Goal: Transaction & Acquisition: Subscribe to service/newsletter

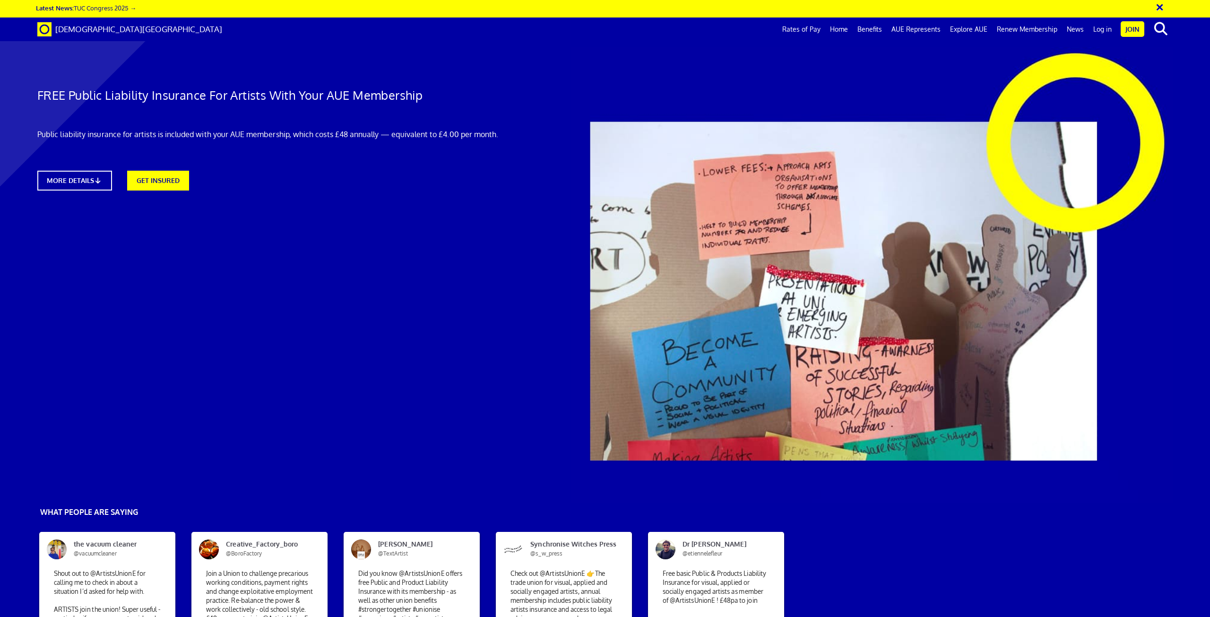
scroll to position [0, 27]
click at [85, 170] on link "MORE DETAILS" at bounding box center [75, 181] width 82 height 22
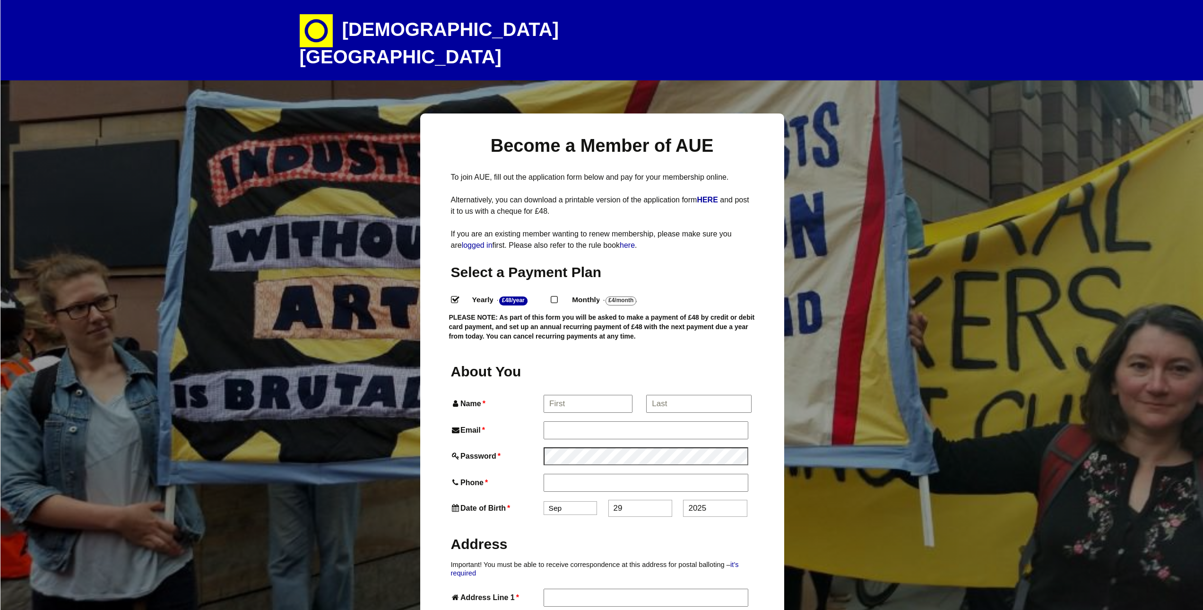
select select
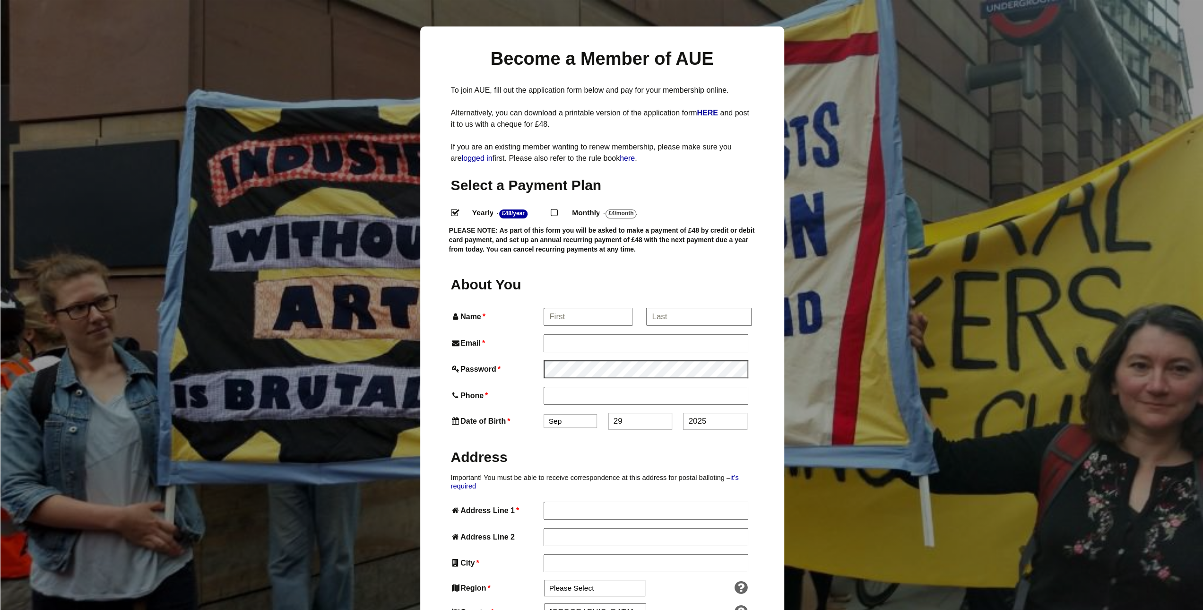
scroll to position [95, 0]
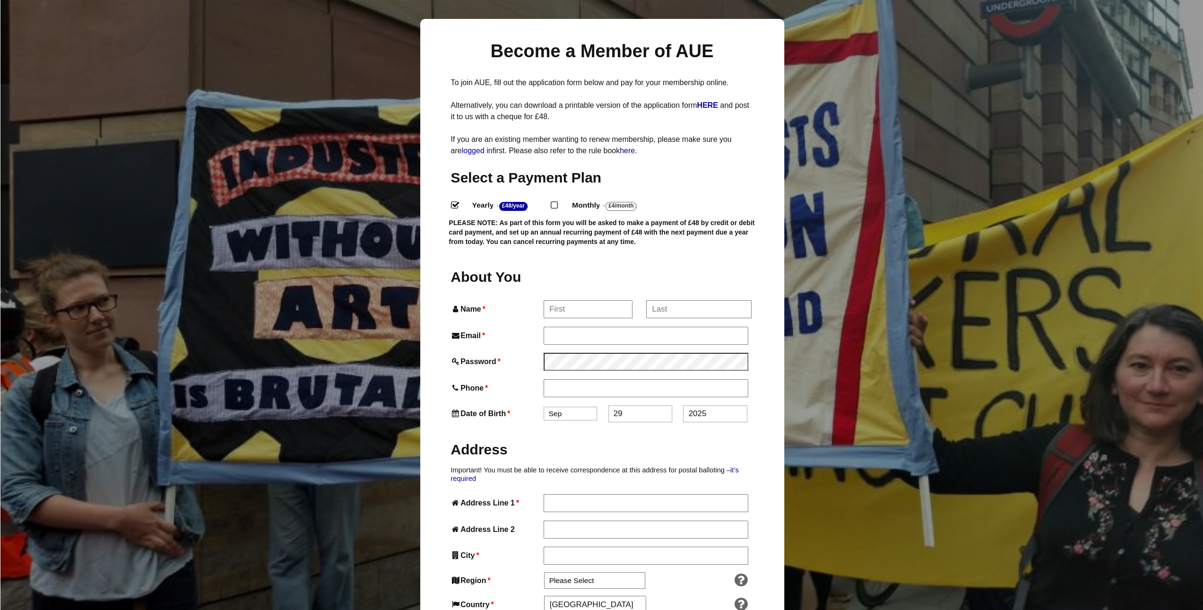
click at [557, 201] on input "Monthly - £4/Month ." at bounding box center [554, 204] width 6 height 6
radio input "true"
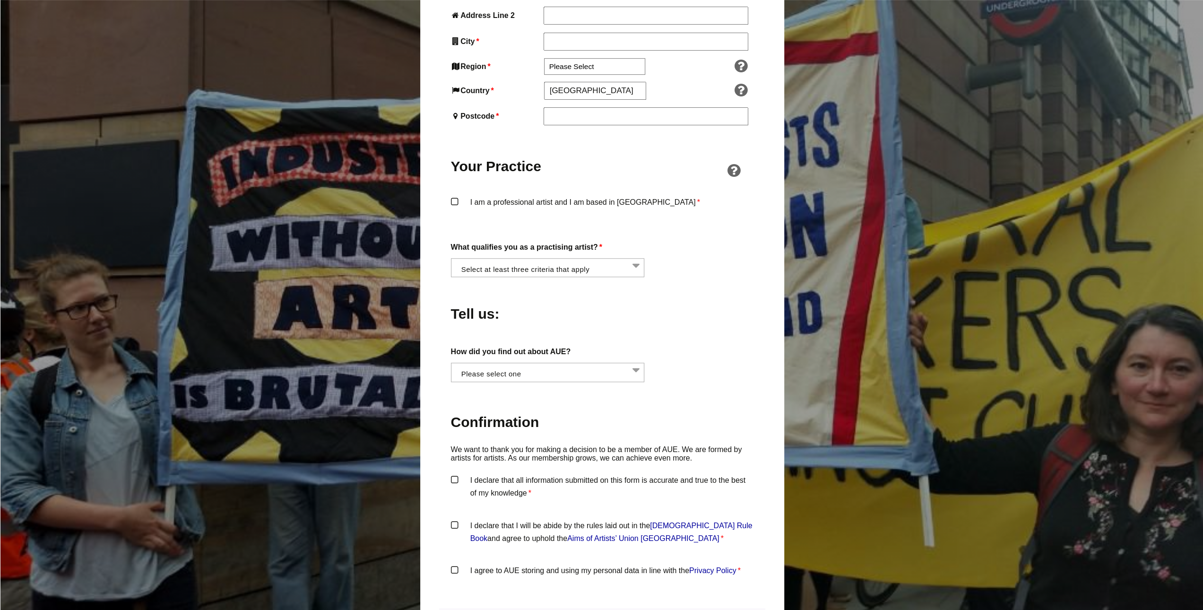
scroll to position [615, 0]
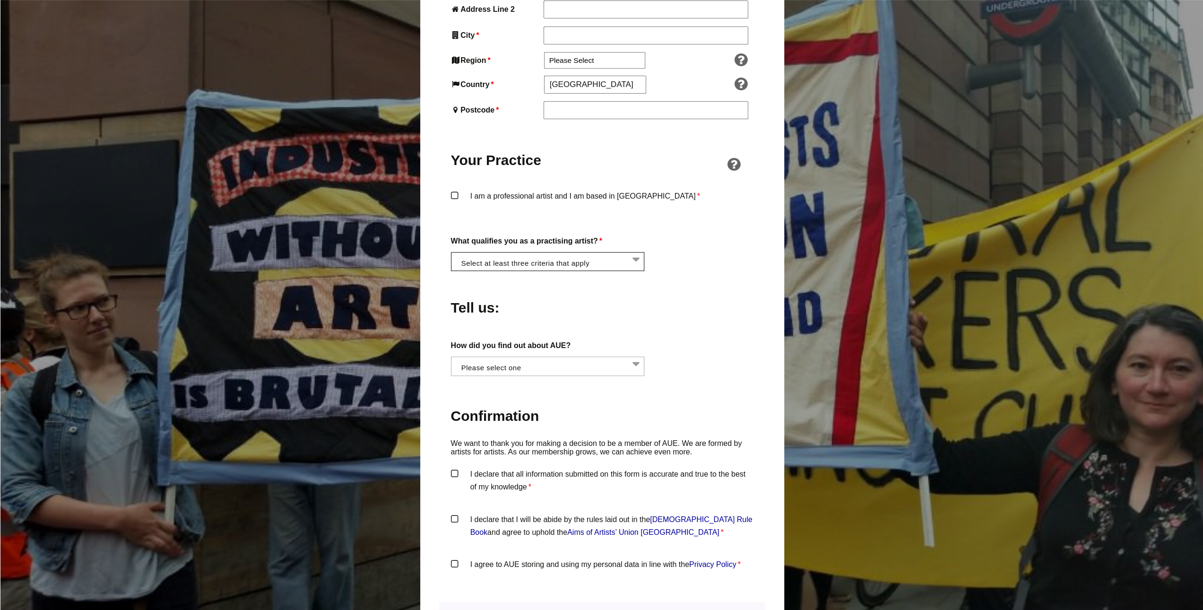
click at [565, 252] on span at bounding box center [548, 261] width 194 height 19
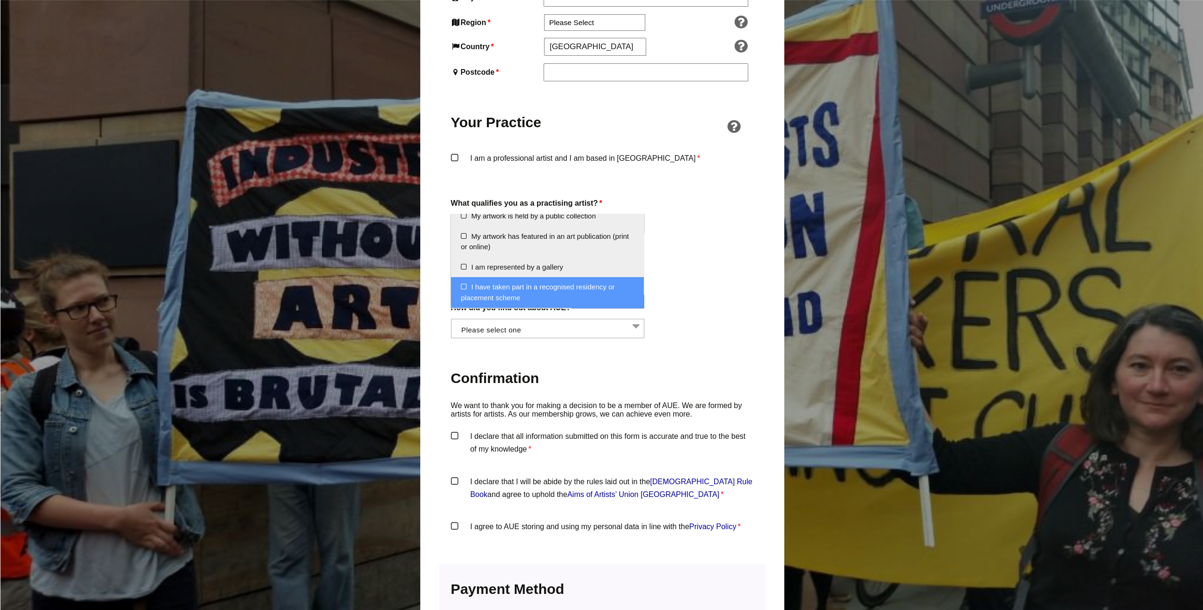
scroll to position [662, 0]
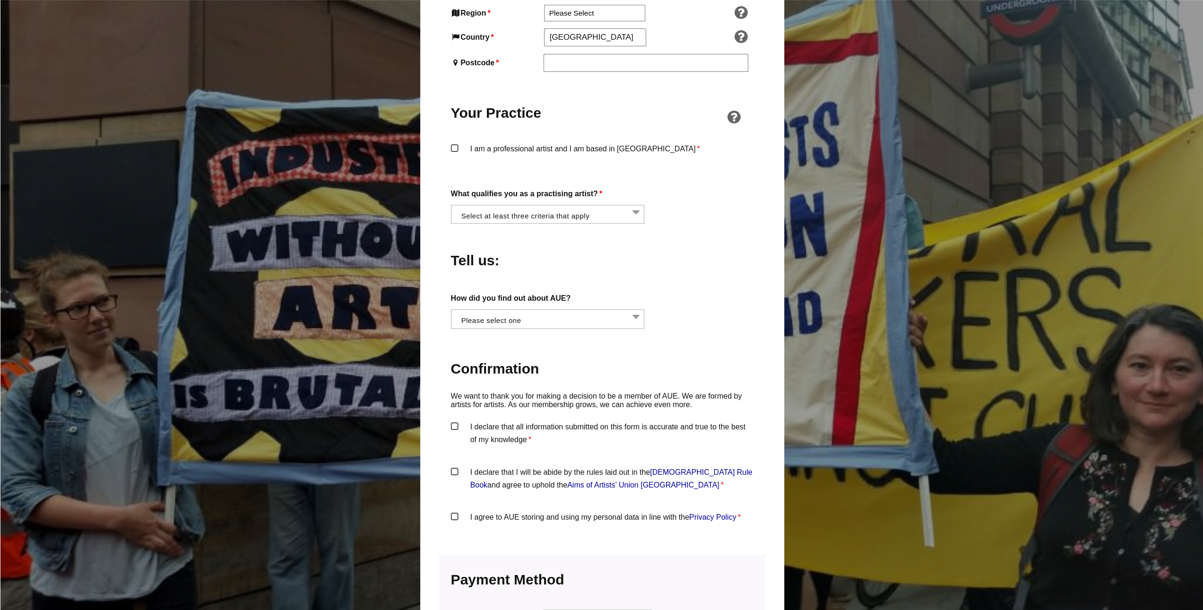
click at [707, 310] on div "About You Name * First * Last Email * Password * Phone * Date of Birth * Jan Fe…" at bounding box center [602, 132] width 303 height 865
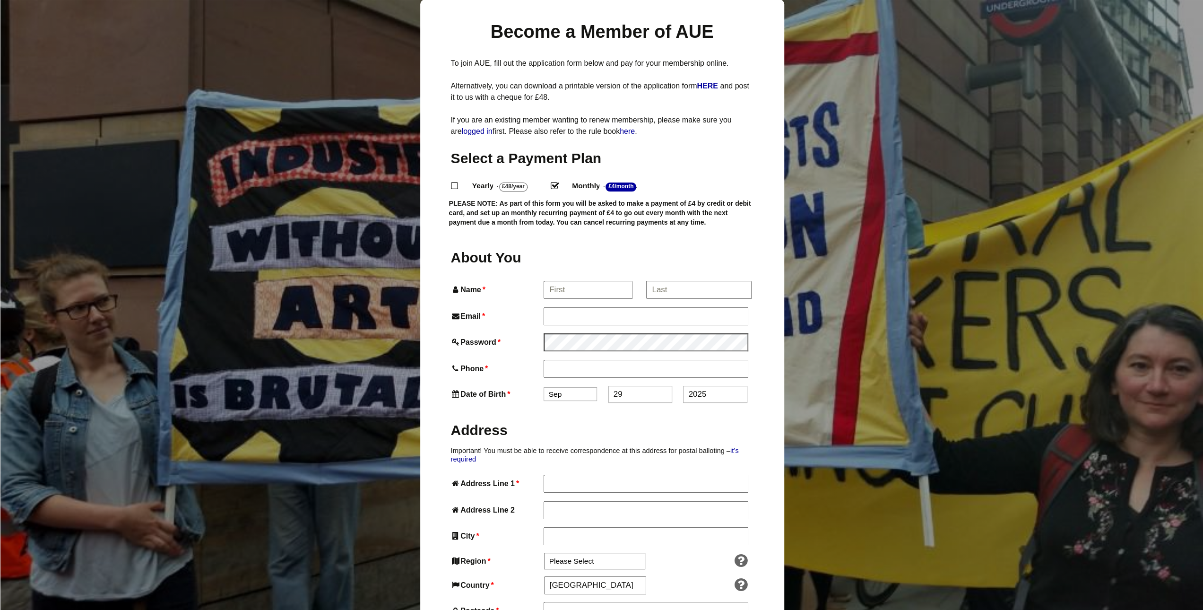
scroll to position [142, 0]
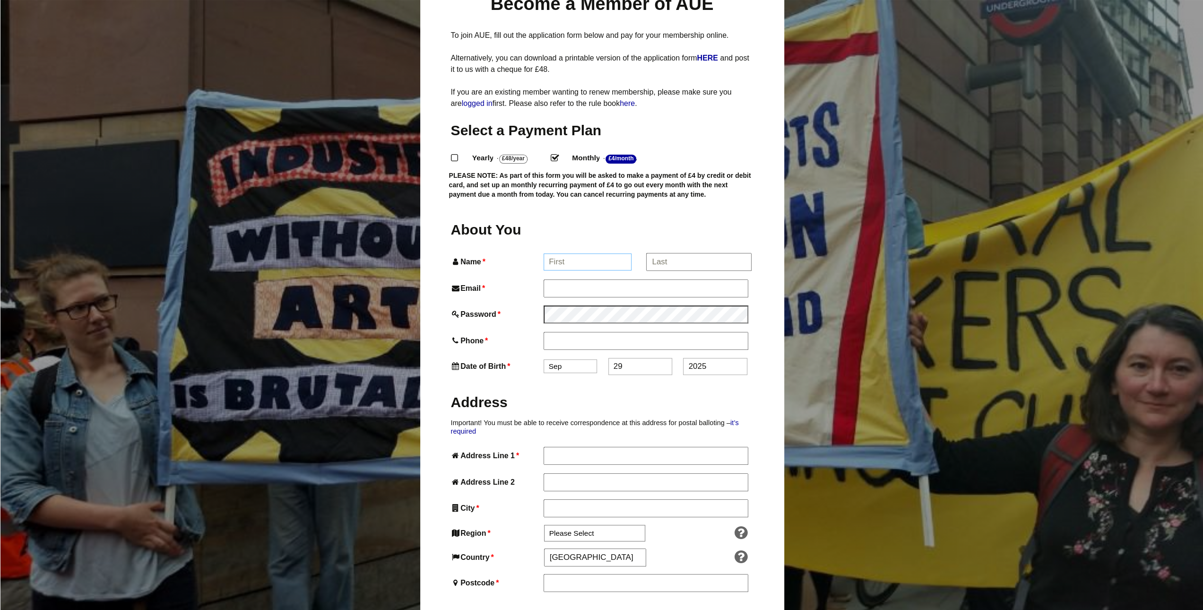
click at [567, 253] on input "Name *" at bounding box center [588, 261] width 88 height 17
type input "Danielle"
type input "Danielle Crocker"
type input "isriix2905@gmail.com"
type input "Apartment 23, Exminster House"
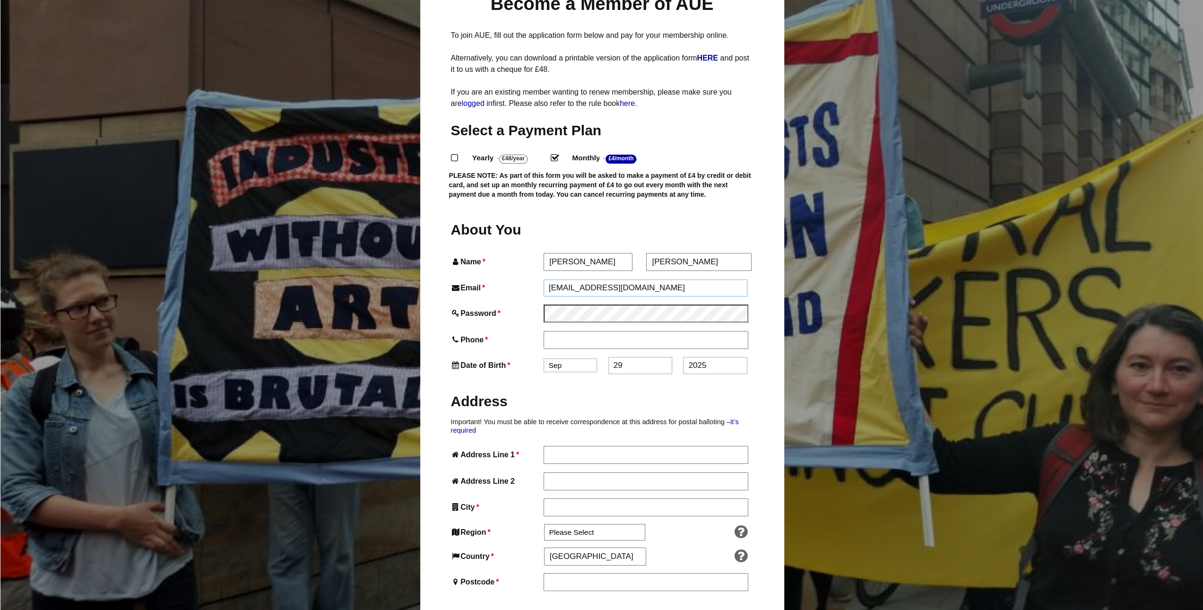
type input "Miller Way, Exminster"
type input "Exeter"
type input "EX6 8FN"
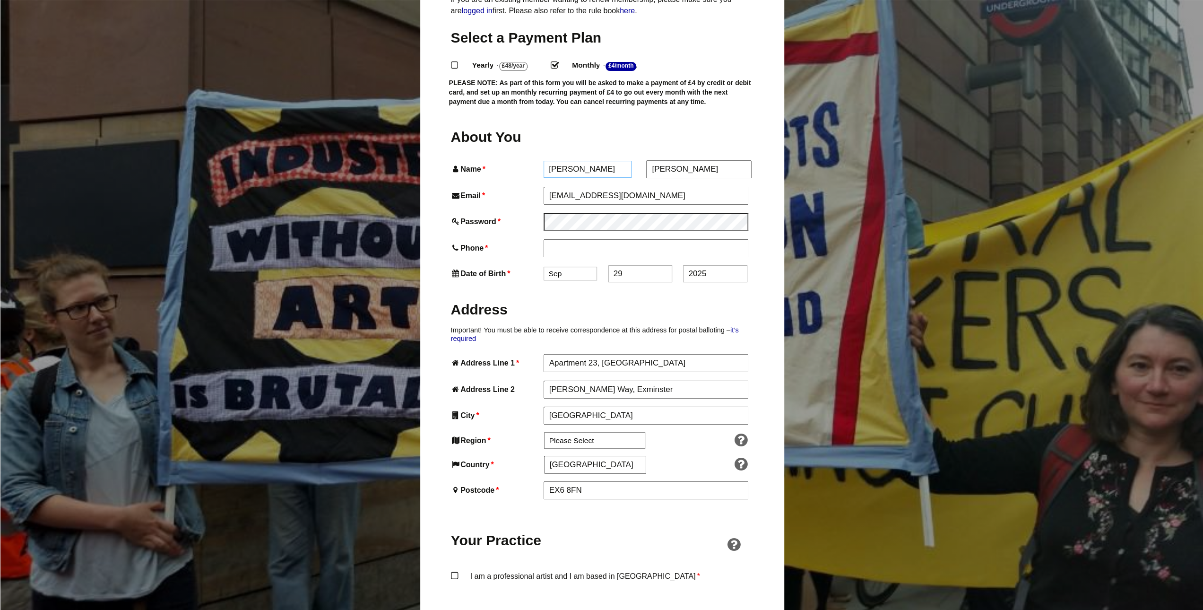
scroll to position [236, 0]
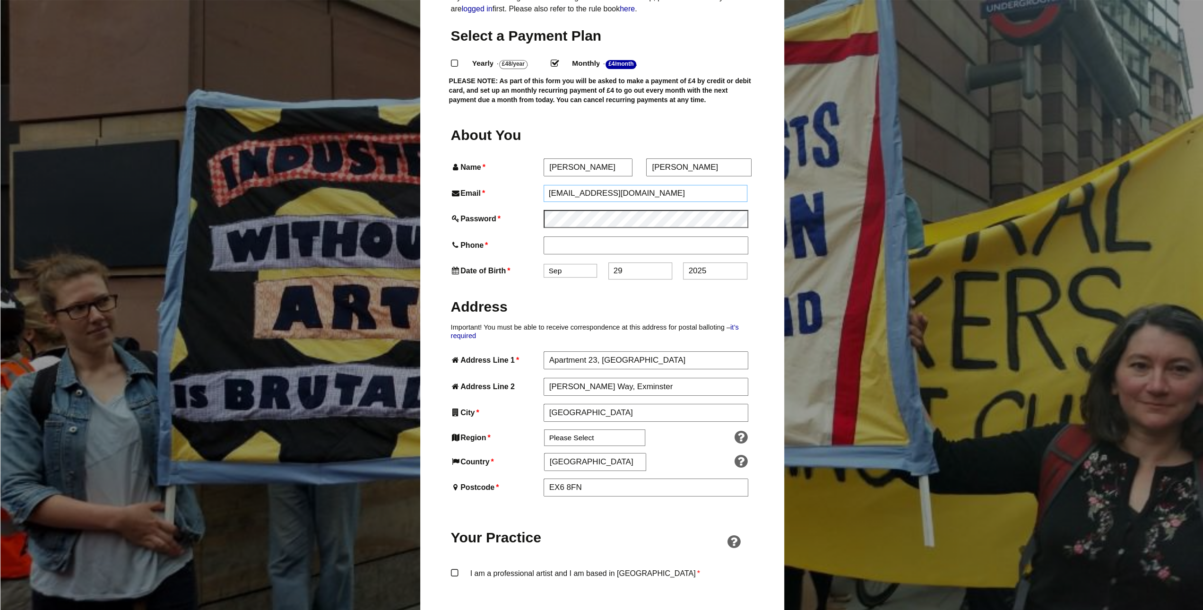
click at [628, 185] on input "isriix2905@gmail.com" at bounding box center [646, 193] width 204 height 17
type input "synexiadesigns@gmail.com"
click at [575, 237] on input "Phone *" at bounding box center [646, 245] width 204 height 17
type input "07368652888"
click at [562, 262] on div "About You Name * Danielle First * Danielle Crocker Last Email * synexiadesigns@…" at bounding box center [602, 557] width 303 height 865
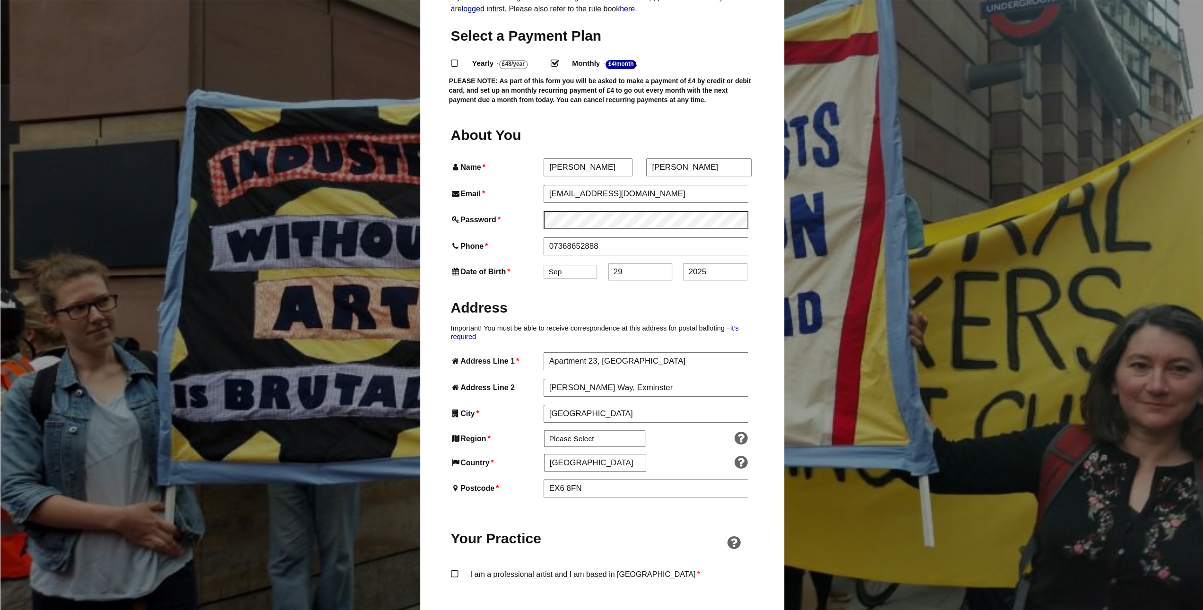
click at [581, 243] on div "About You Name * Danielle First * Danielle Crocker Last Email * synexiadesigns@…" at bounding box center [602, 557] width 303 height 865
click at [575, 265] on select "Jan Feb Mar Apr May Jun Jul Aug Sep Oct Nov Dec" at bounding box center [570, 272] width 53 height 14
select select "5"
click at [544, 265] on select "Jan Feb Mar Apr May Jun Jul Aug Sep Oct Nov Dec" at bounding box center [570, 272] width 53 height 14
click at [734, 263] on input "2025" at bounding box center [715, 271] width 64 height 17
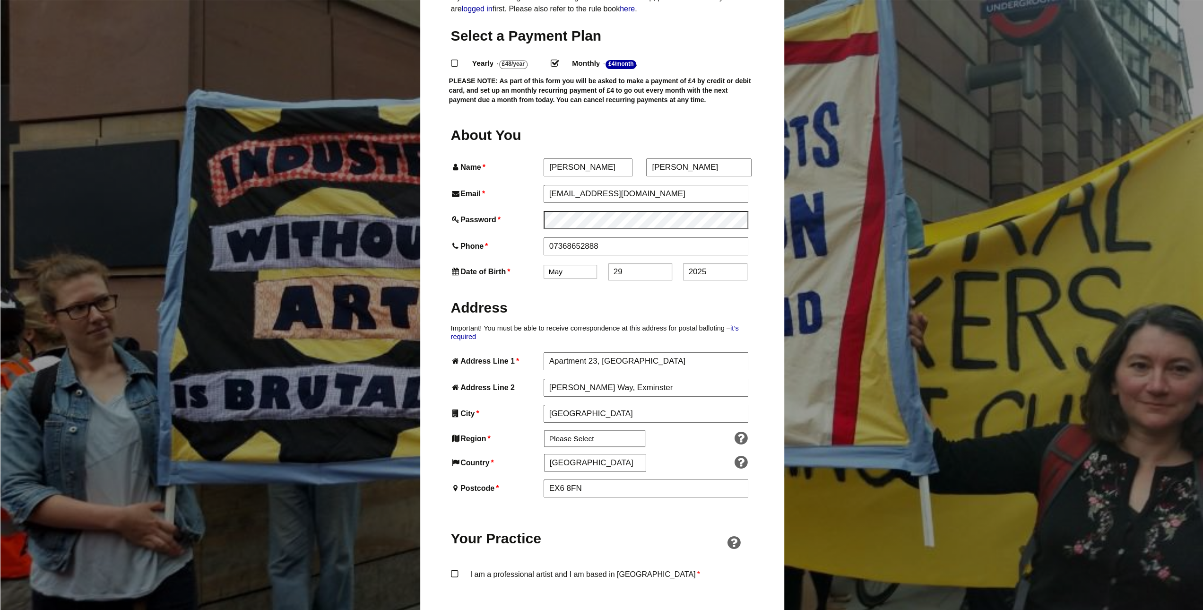
drag, startPoint x: 719, startPoint y: 258, endPoint x: 616, endPoint y: 274, distance: 104.8
click at [630, 271] on div "About You Name * Danielle First * Danielle Crocker Last Email * synexiadesigns@…" at bounding box center [602, 557] width 303 height 865
type input "1996"
click at [633, 289] on label "Address" at bounding box center [602, 306] width 303 height 35
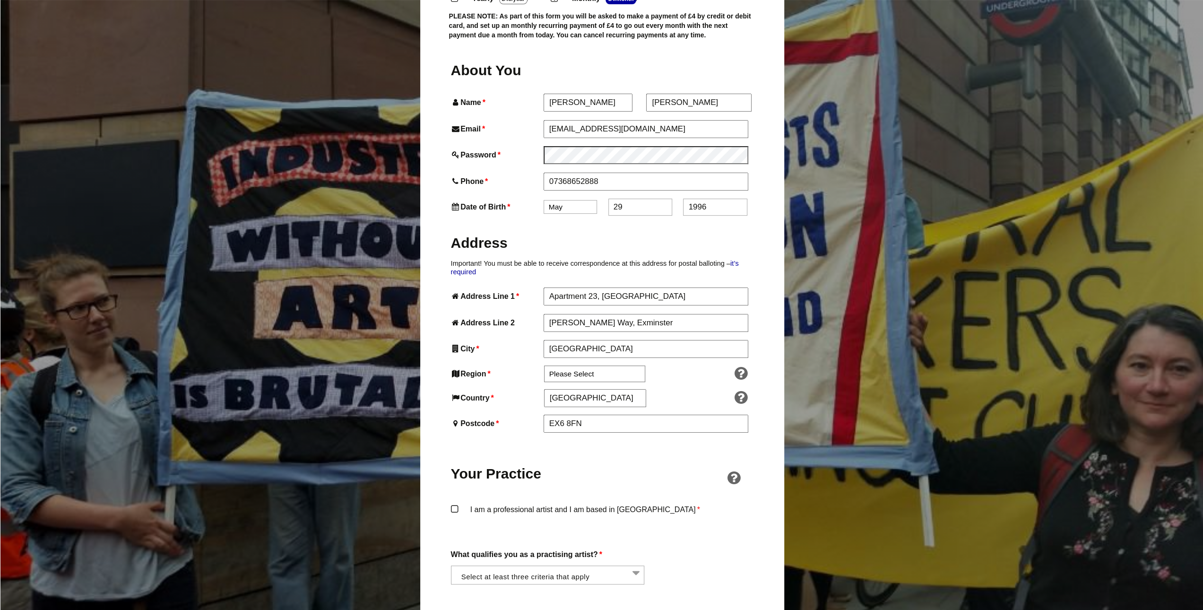
scroll to position [331, 0]
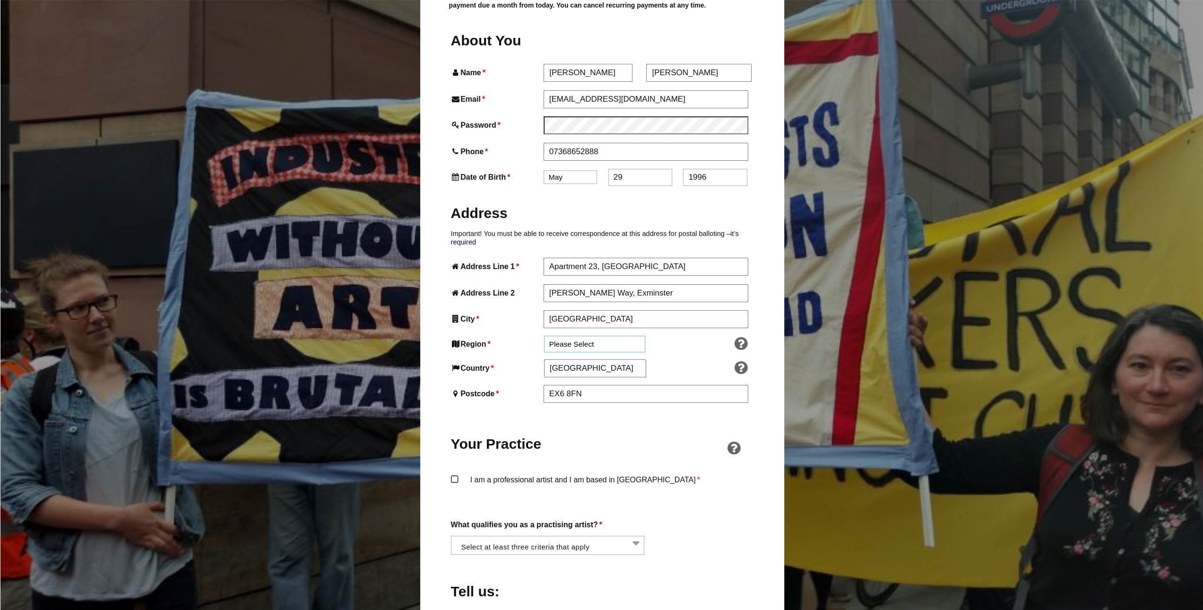
click at [562, 336] on select "Please Select South East England London North West England East of England West…" at bounding box center [594, 344] width 101 height 17
select select "South West"
click at [544, 336] on select "Please Select South East England London North West England East of England West…" at bounding box center [594, 344] width 101 height 17
click at [667, 335] on div "About You Name * Danielle First * Danielle Crocker Last Email * synexiadesigns@…" at bounding box center [602, 463] width 303 height 865
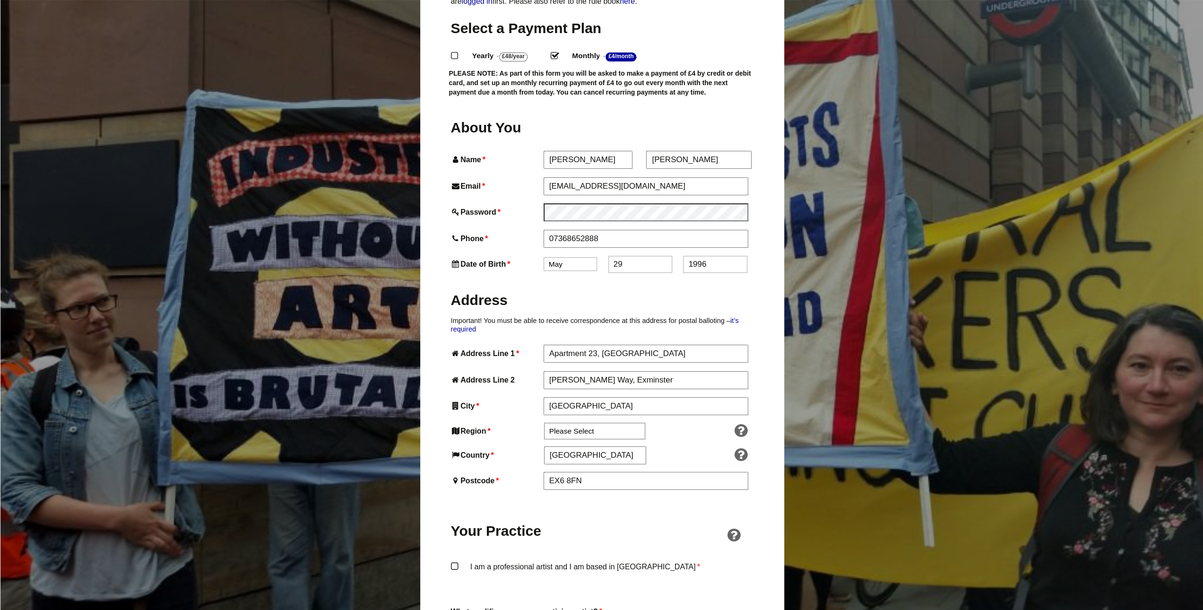
scroll to position [236, 0]
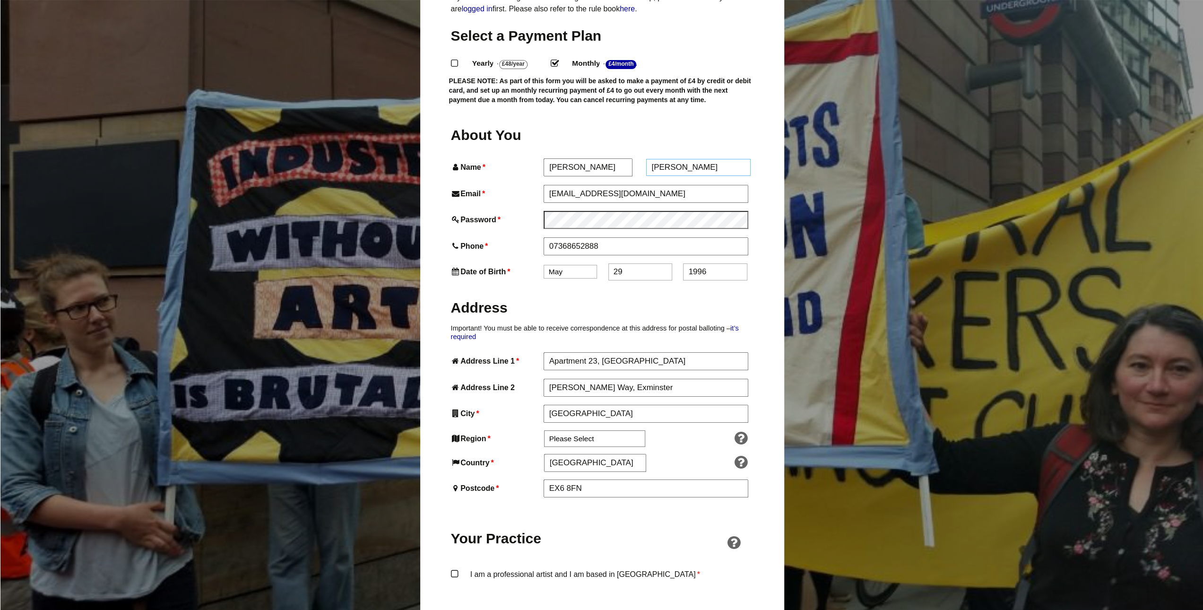
drag, startPoint x: 686, startPoint y: 145, endPoint x: 615, endPoint y: 145, distance: 70.9
click at [615, 145] on div "About You Name * Danielle First * Danielle Crocker Last Email * synexiadesigns@…" at bounding box center [602, 557] width 303 height 865
type input "Crocker"
click at [667, 133] on div "About You" at bounding box center [602, 137] width 303 height 9
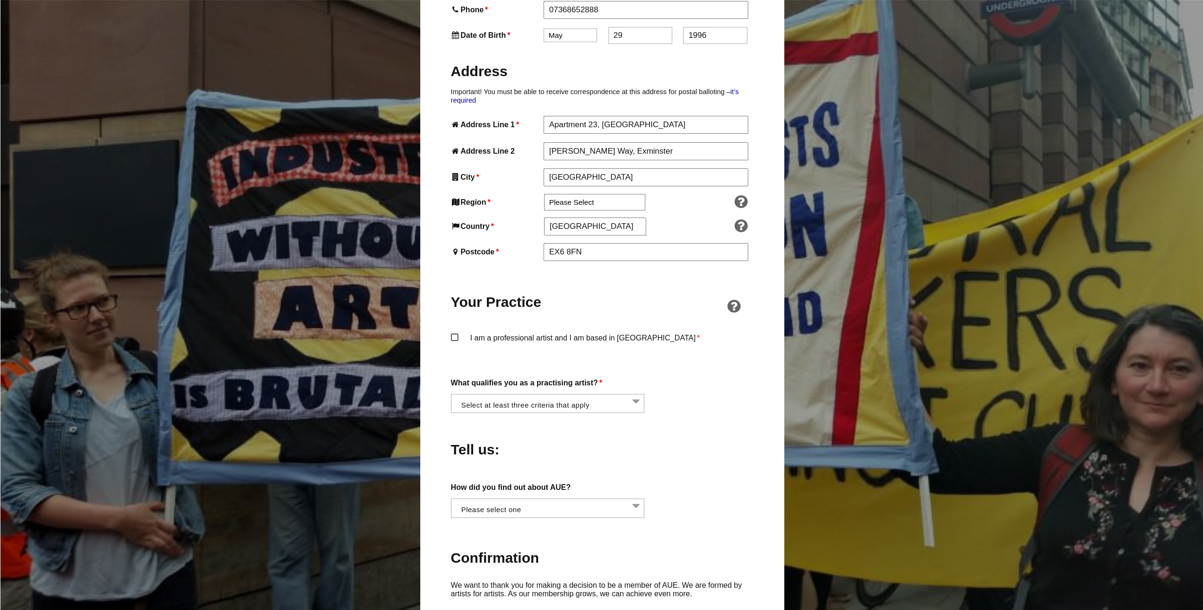
click at [598, 331] on label "I am a professional artist and I am based in England *" at bounding box center [602, 345] width 303 height 28
click at [0, 0] on input "I am a professional artist and I am based in England *" at bounding box center [0, 0] width 0 height 0
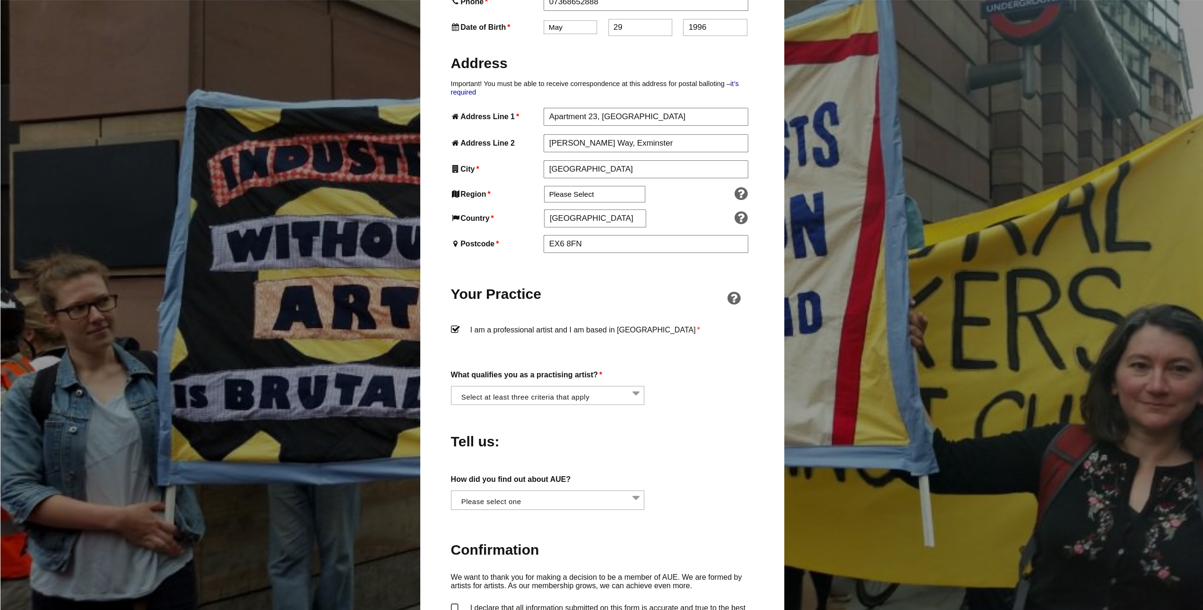
scroll to position [615, 0]
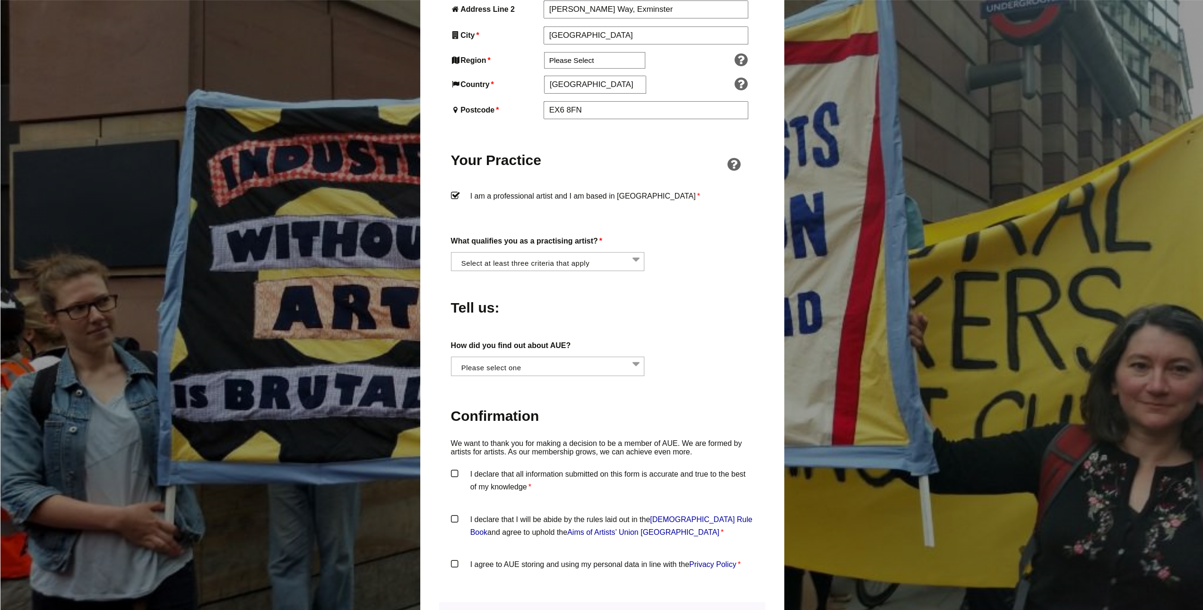
click at [575, 252] on li at bounding box center [551, 260] width 194 height 16
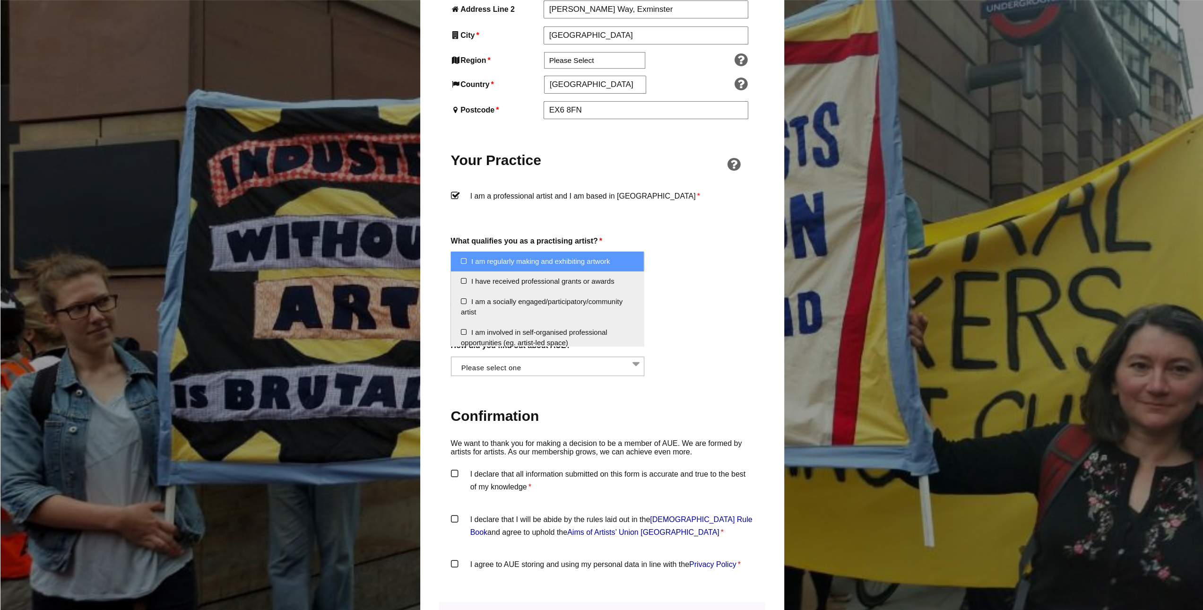
click at [549, 266] on li "I am regularly making and exhibiting artwork" at bounding box center [547, 262] width 193 height 20
select select "regularly_making_and_exhibiting_artwork"
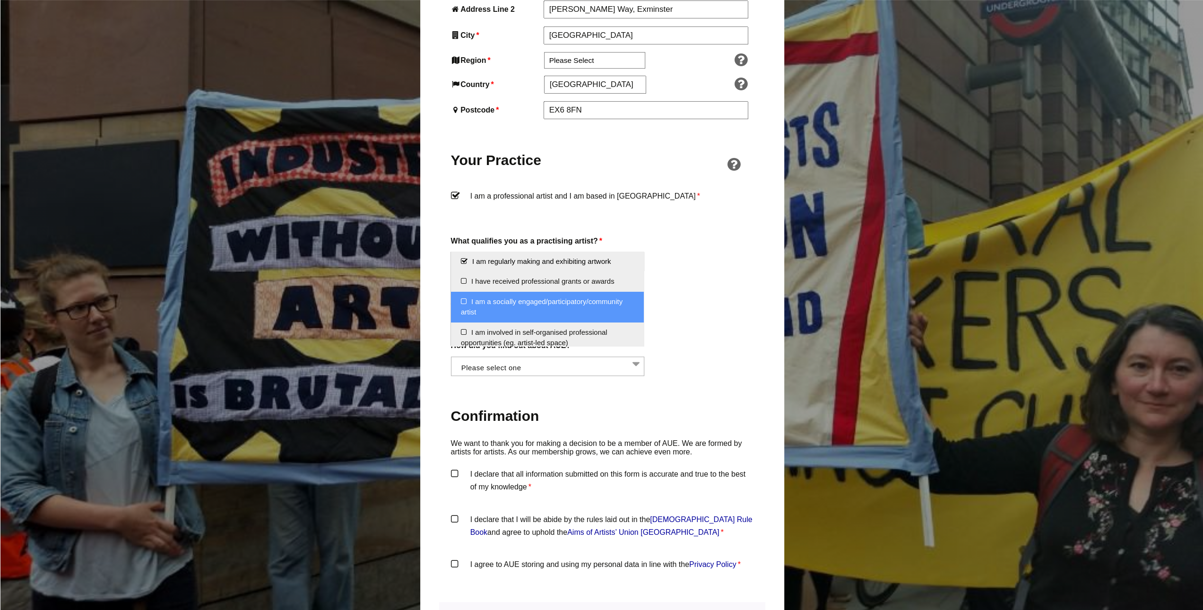
click at [556, 311] on li "I am a socially engaged/participatory/community artist" at bounding box center [547, 307] width 193 height 31
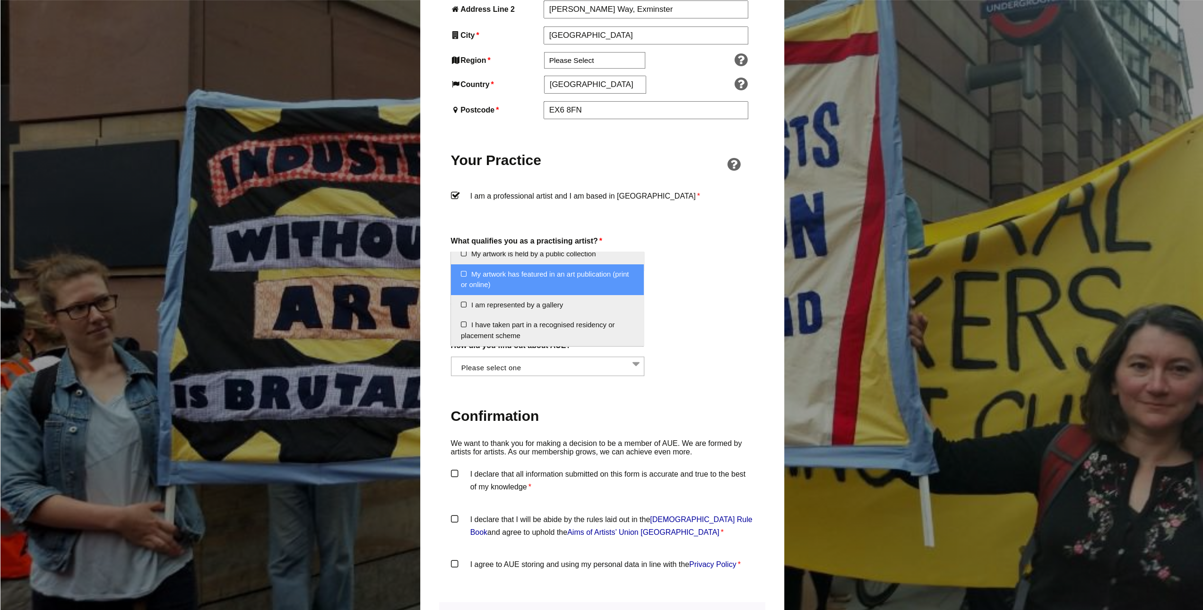
click at [557, 277] on li "My artwork has featured in an art publication (print or online)" at bounding box center [547, 279] width 193 height 31
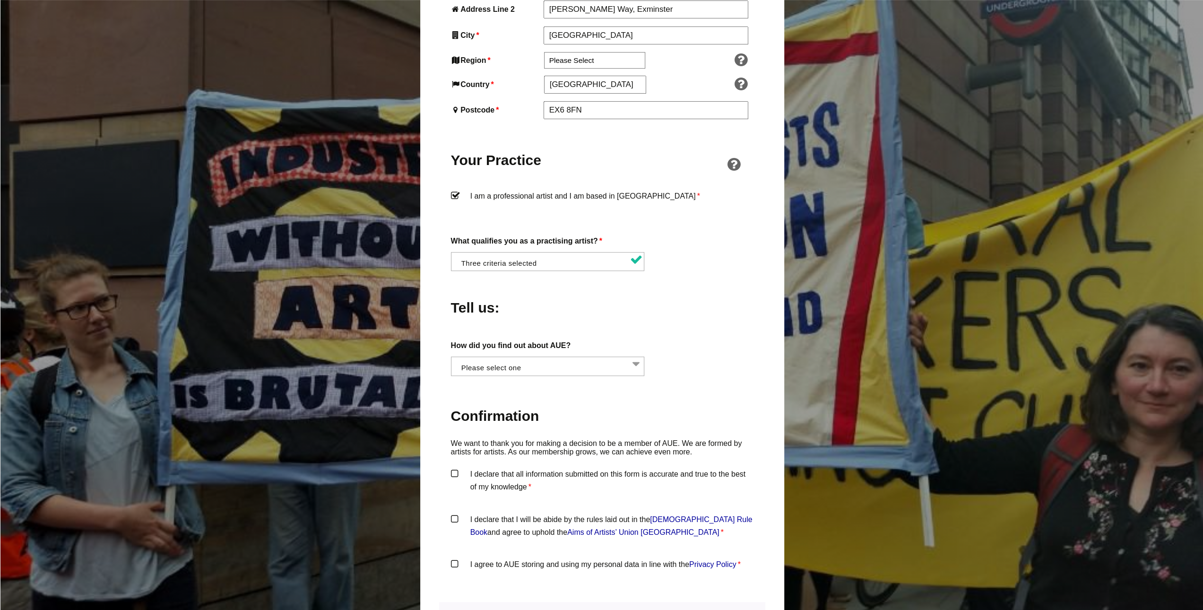
click at [565, 407] on h2 "Confirmation" at bounding box center [602, 416] width 303 height 18
click at [559, 357] on li at bounding box center [551, 365] width 194 height 16
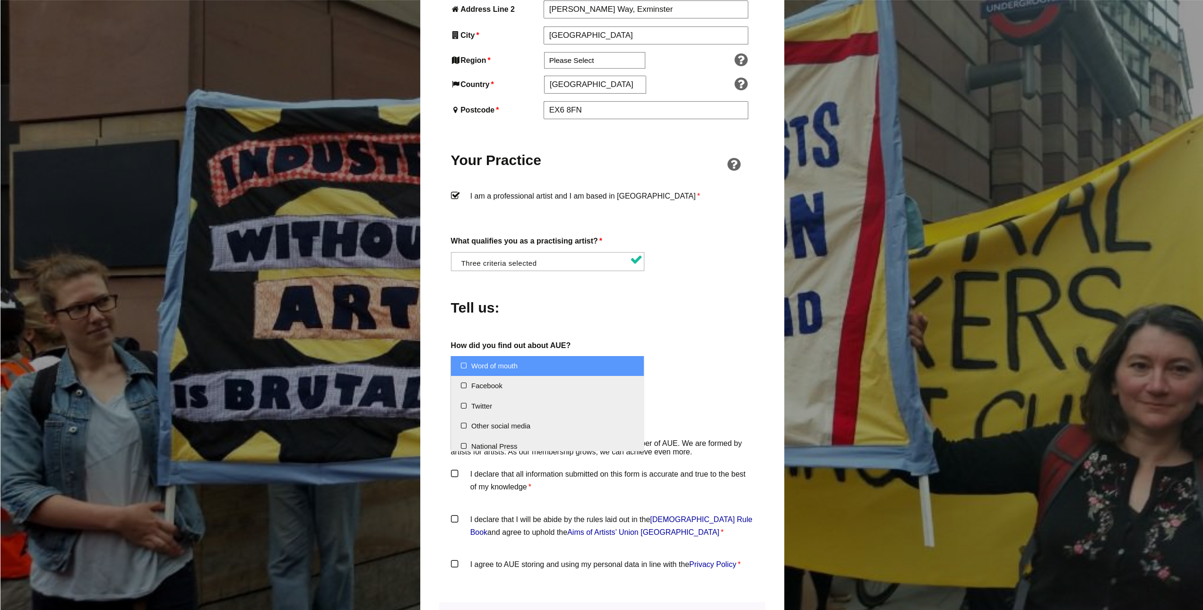
select select "Word of mouth"
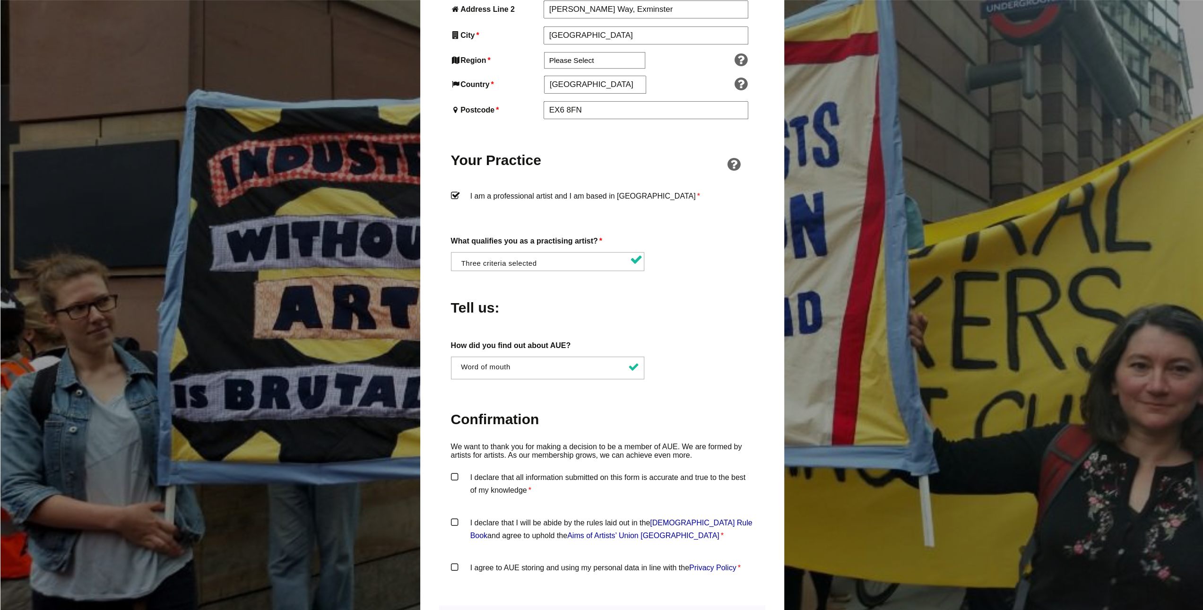
click at [551, 421] on label "Confirmation" at bounding box center [602, 420] width 303 height 44
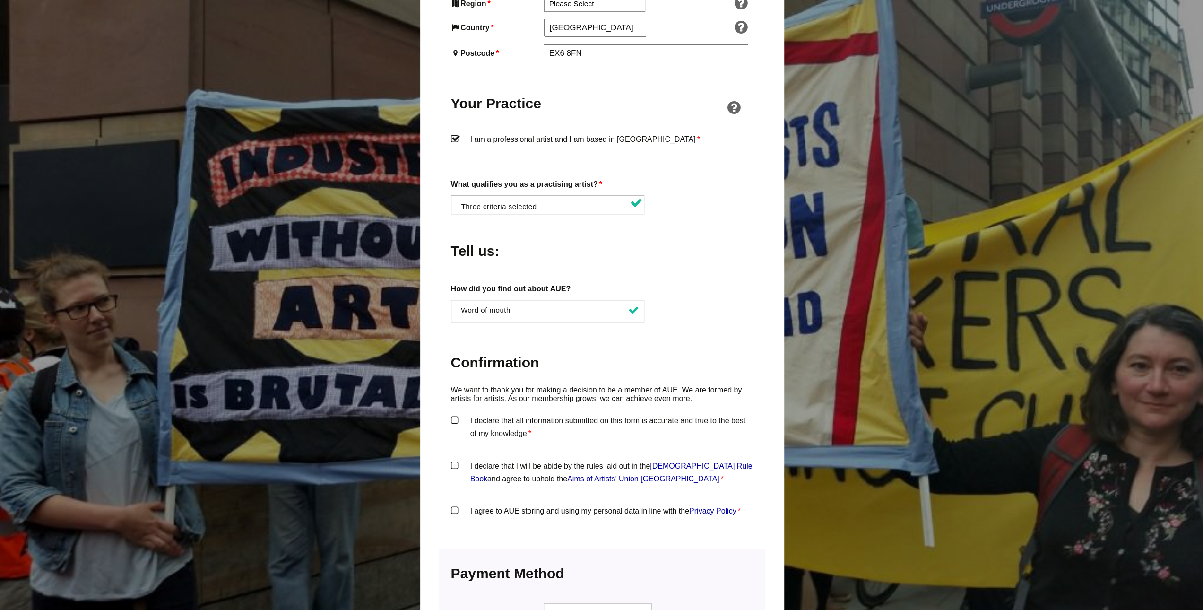
scroll to position [804, 0]
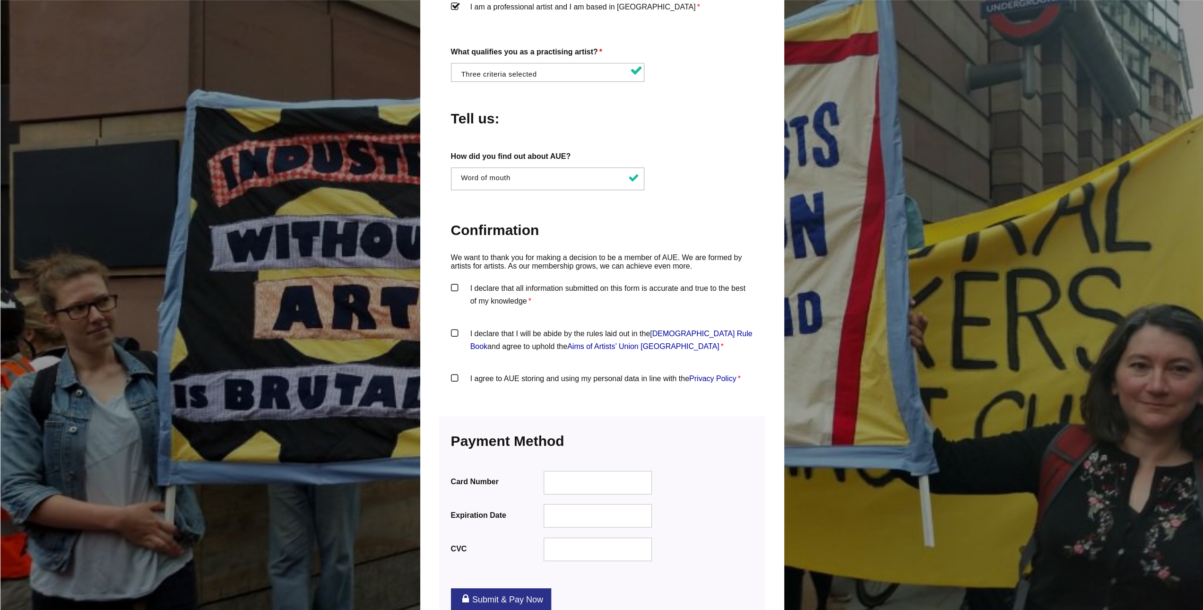
click at [497, 282] on label "I declare that all information submitted on this form is accurate and true to t…" at bounding box center [602, 296] width 303 height 28
click at [0, 0] on input "I declare that all information submitted on this form is accurate and true to t…" at bounding box center [0, 0] width 0 height 0
click at [508, 327] on label "I declare that I will be abide by the rules laid out in the Artists' Union Engl…" at bounding box center [602, 341] width 303 height 28
click at [0, 0] on input "I declare that I will be abide by the rules laid out in the Artists' Union Engl…" at bounding box center [0, 0] width 0 height 0
click at [537, 372] on label "I agree to AUE storing and using my personal data in line with the Privacy Poli…" at bounding box center [602, 386] width 303 height 28
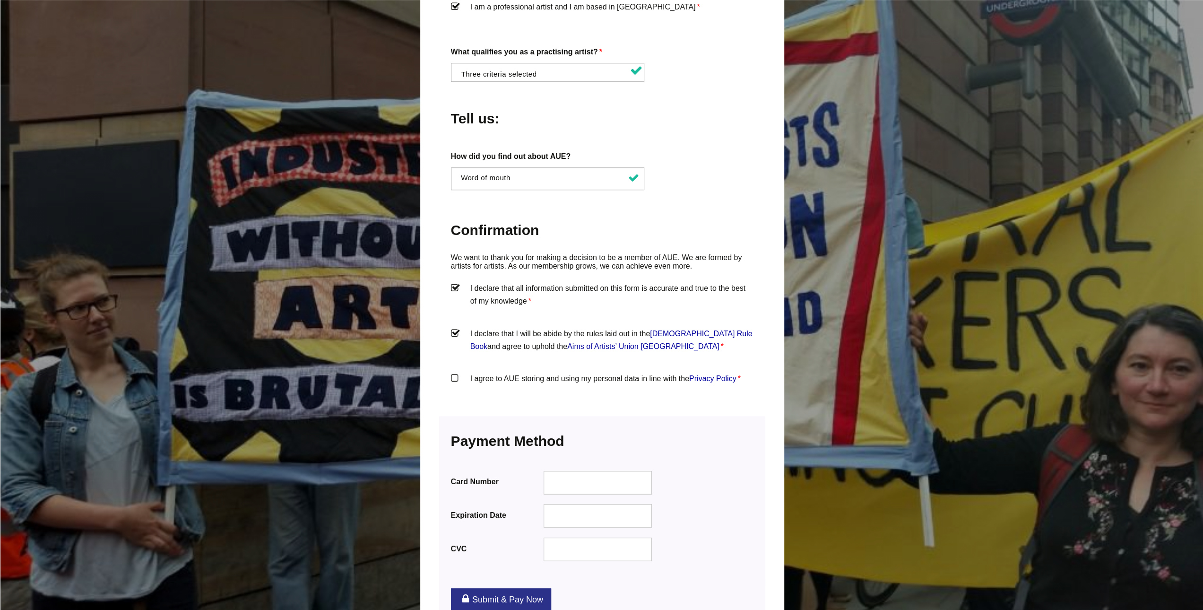
click at [0, 0] on input "I agree to AUE storing and using my personal data in line with the Privacy Poli…" at bounding box center [0, 0] width 0 height 0
click at [589, 416] on div "Payment Information We accept all major credit cards Card Number Expiration Dat…" at bounding box center [602, 500] width 326 height 169
click at [596, 470] on div at bounding box center [597, 482] width 109 height 24
click at [591, 471] on div at bounding box center [597, 482] width 109 height 24
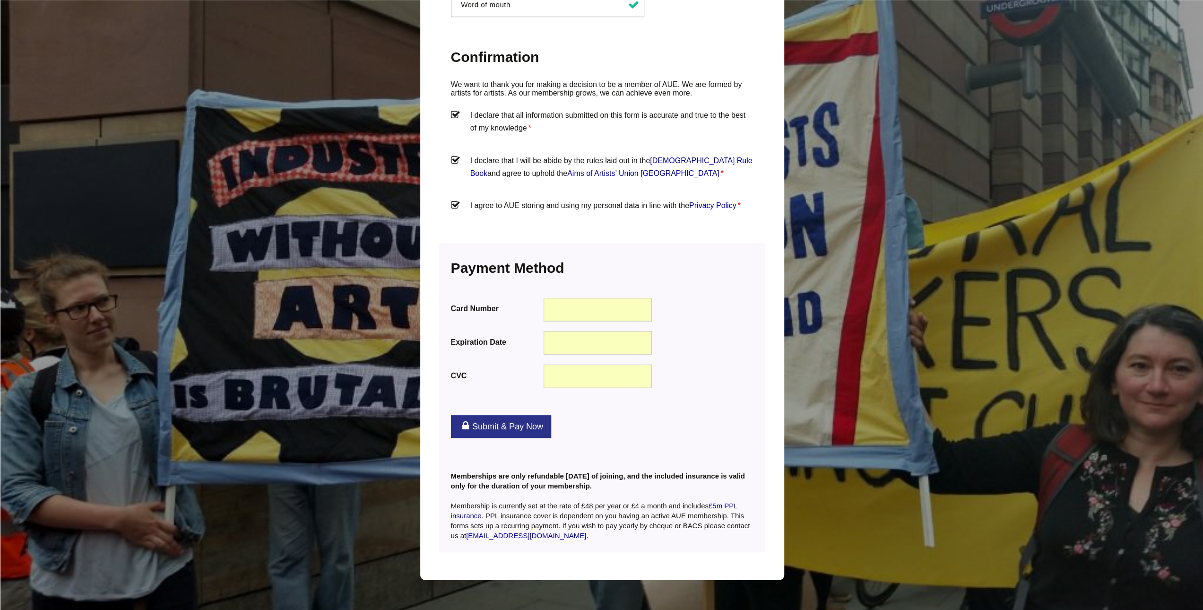
click at [503, 415] on link "Submit & Pay Now" at bounding box center [501, 426] width 100 height 23
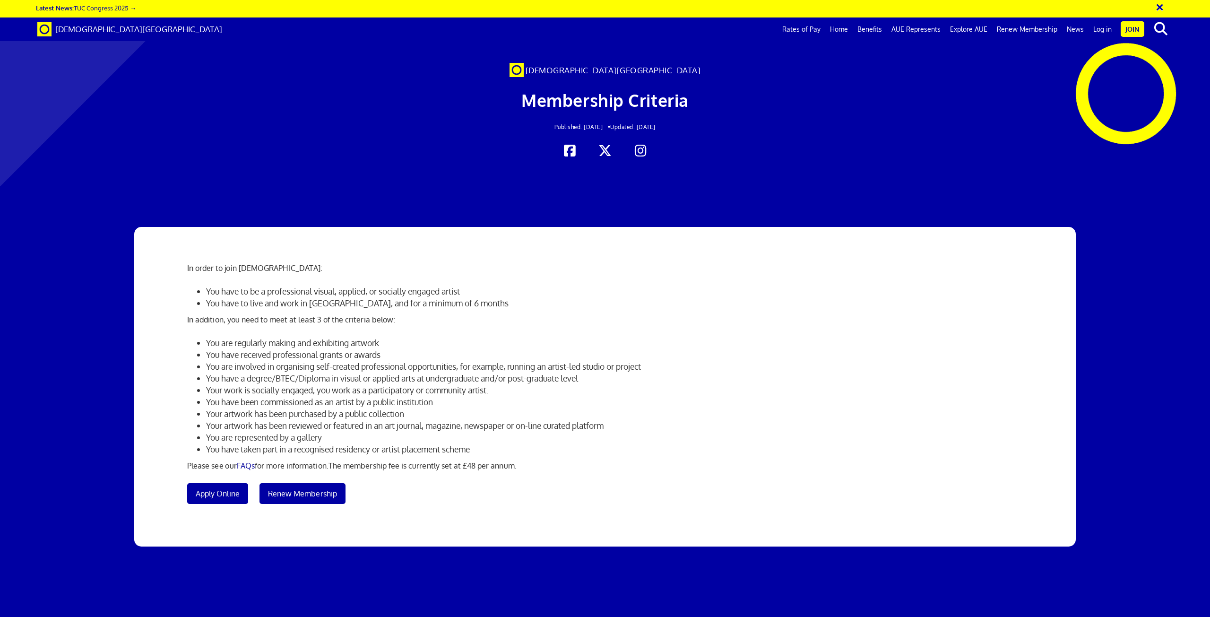
scroll to position [0, 27]
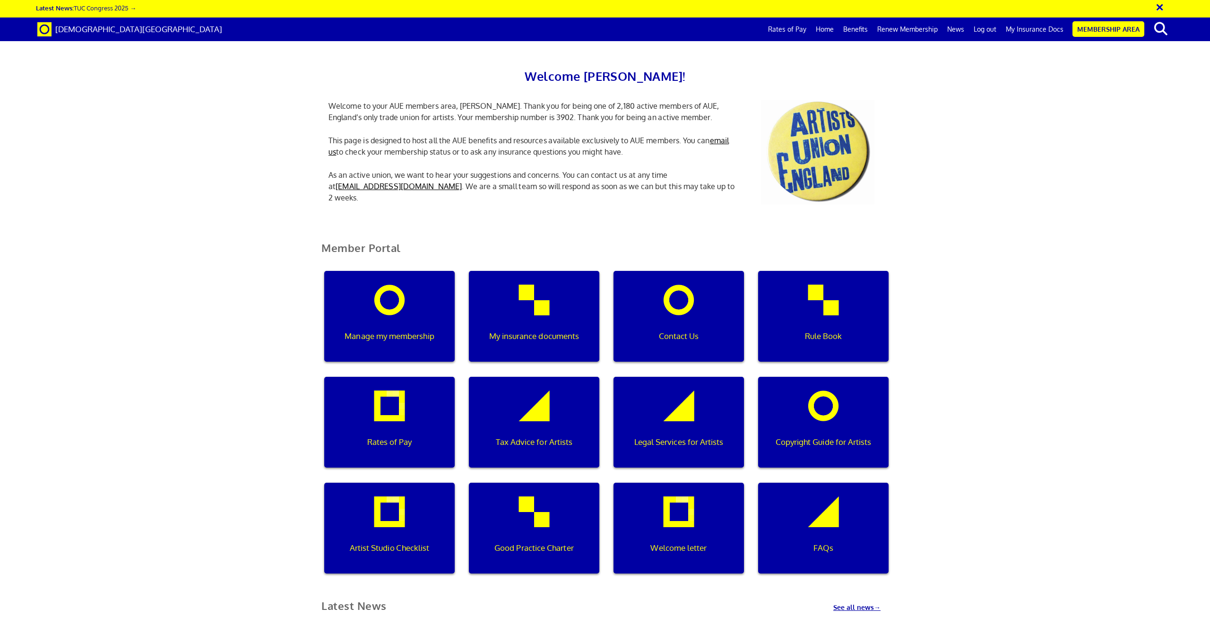
scroll to position [142, 0]
click at [532, 271] on div "My insurance documents" at bounding box center [534, 316] width 130 height 91
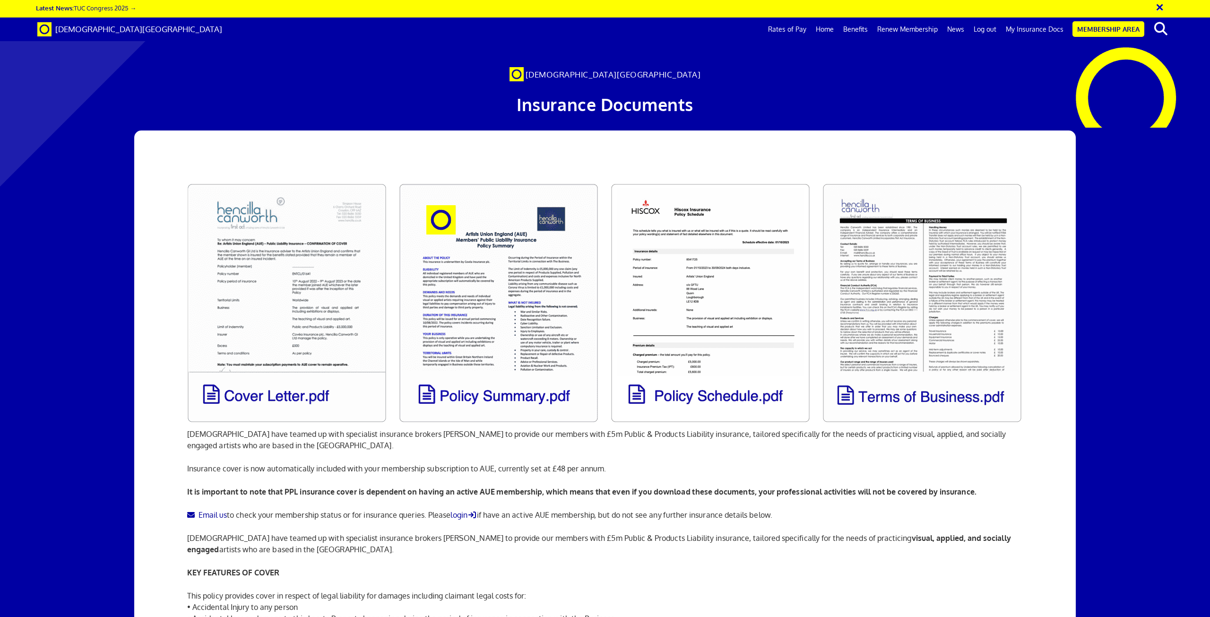
scroll to position [0, 27]
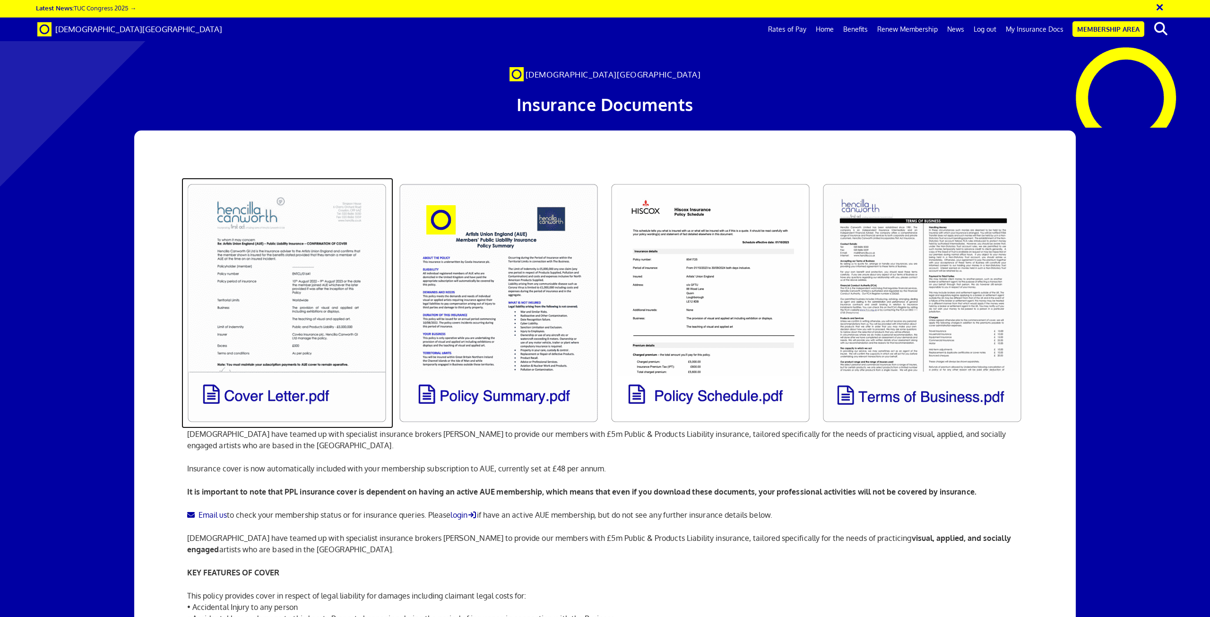
click at [285, 331] on link at bounding box center [288, 303] width 212 height 251
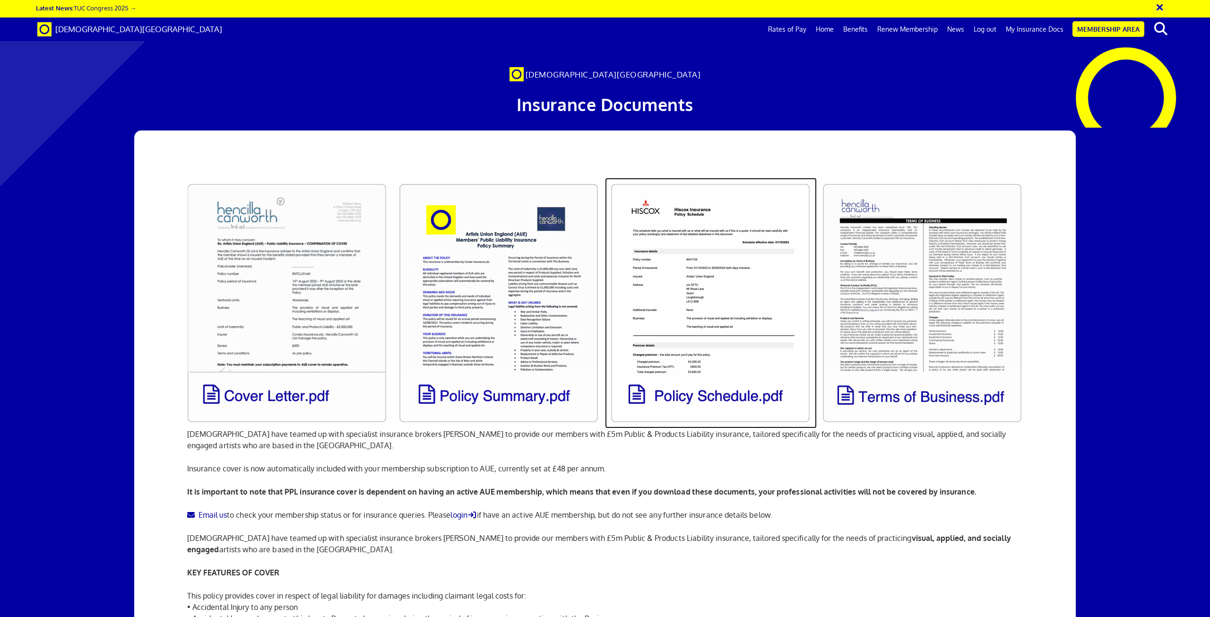
click at [768, 290] on link at bounding box center [711, 303] width 212 height 251
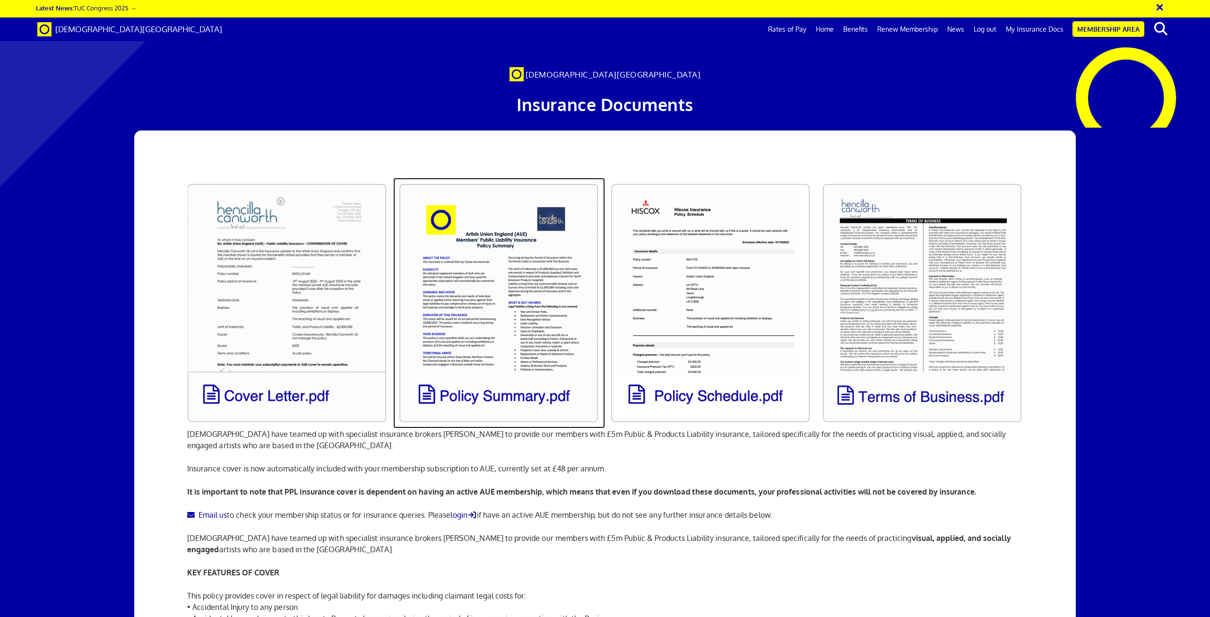
click at [492, 321] on link at bounding box center [499, 303] width 212 height 251
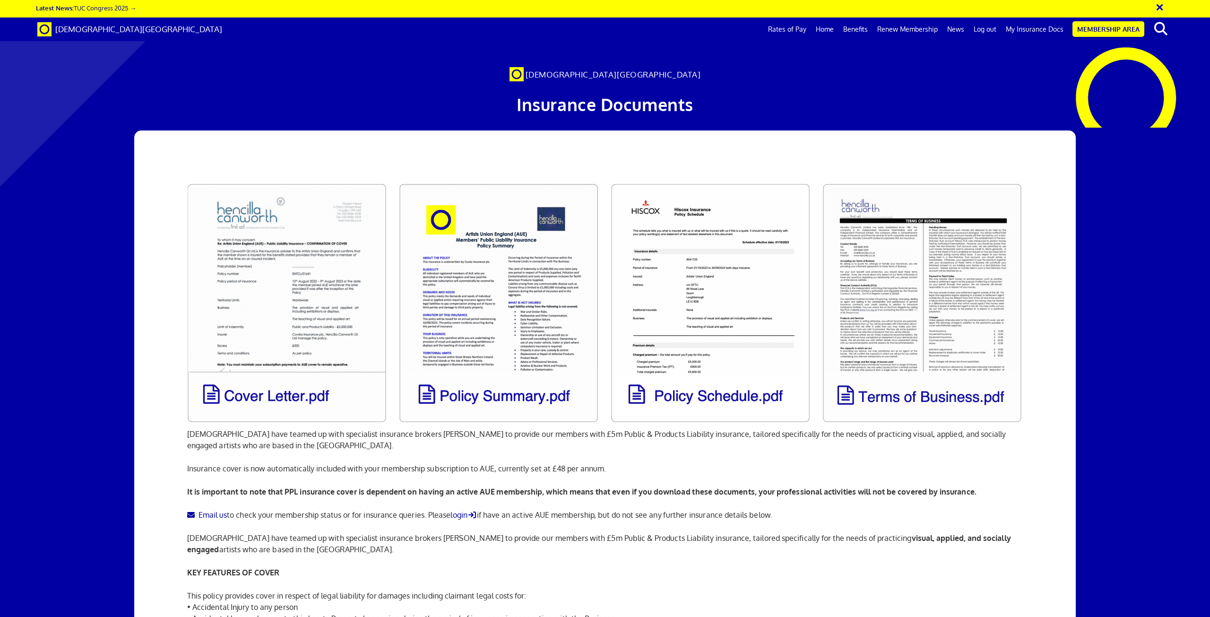
click at [303, 144] on div "Artists' Union England have teamed up with specialist insurance brokers Hencill…" at bounding box center [605, 469] width 850 height 679
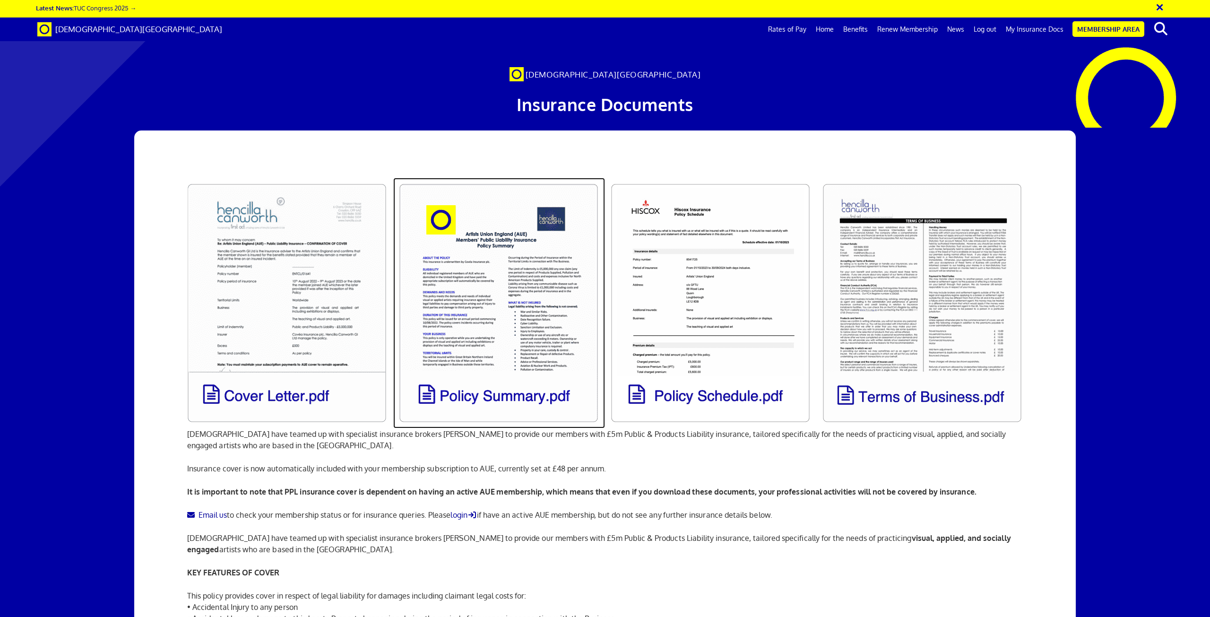
click at [503, 284] on link at bounding box center [499, 303] width 212 height 251
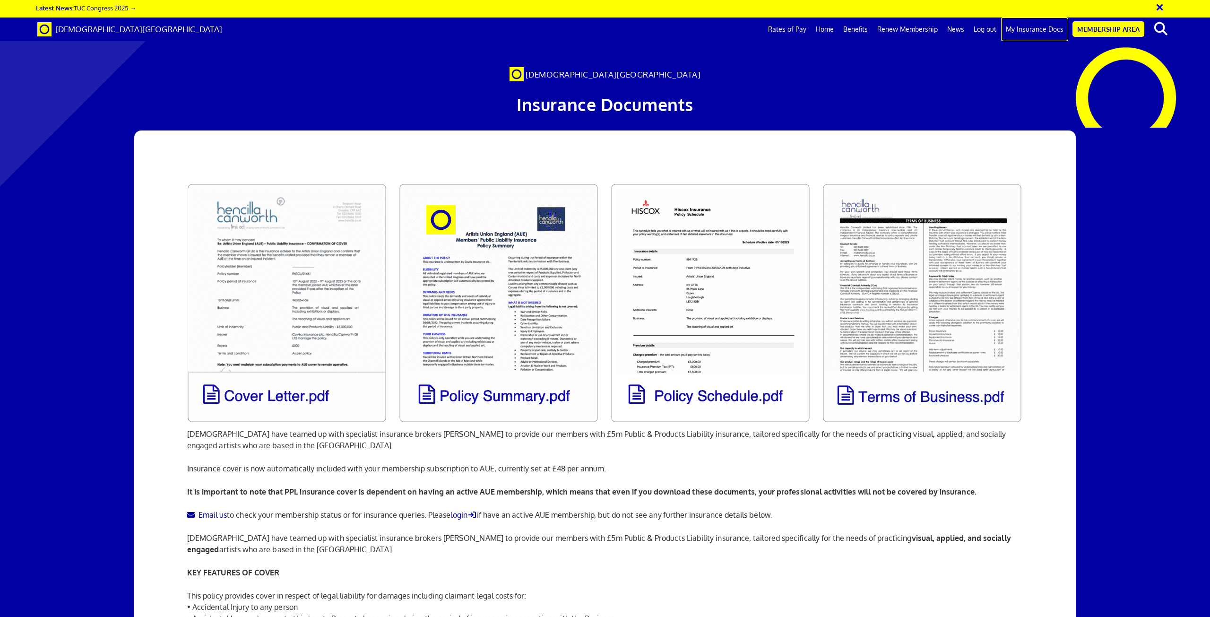
click at [1030, 26] on link "My Insurance Docs" at bounding box center [1034, 29] width 67 height 24
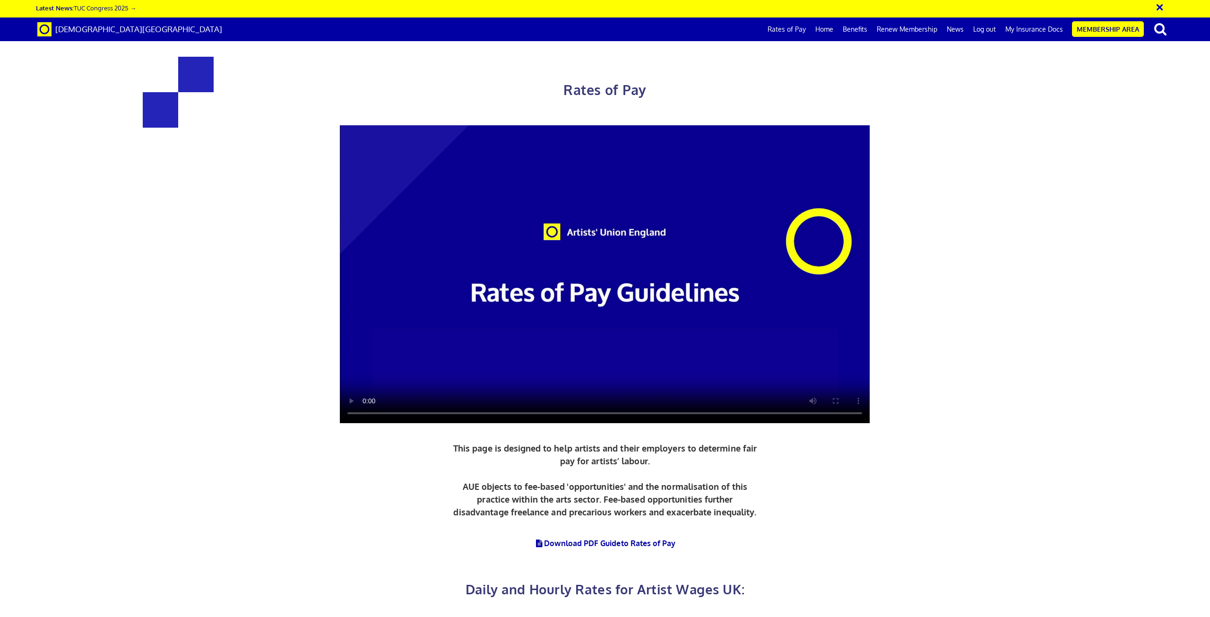
scroll to position [189, 0]
click at [611, 167] on video at bounding box center [605, 274] width 530 height 298
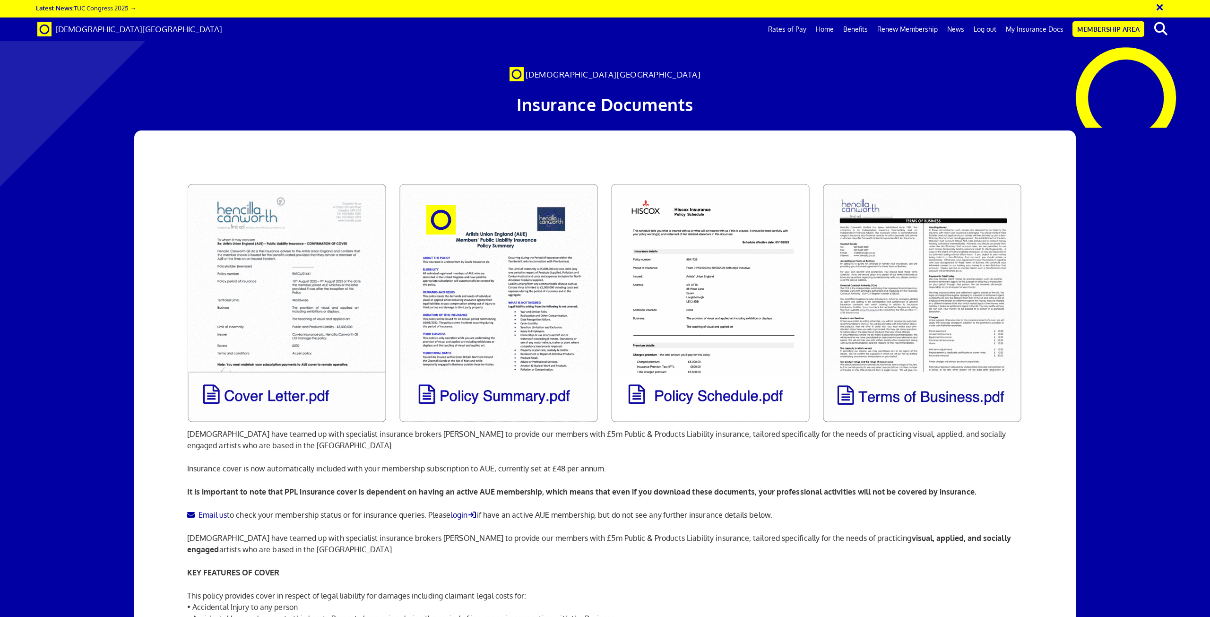
scroll to position [898, 0]
click at [861, 28] on link "Benefits" at bounding box center [856, 29] width 34 height 24
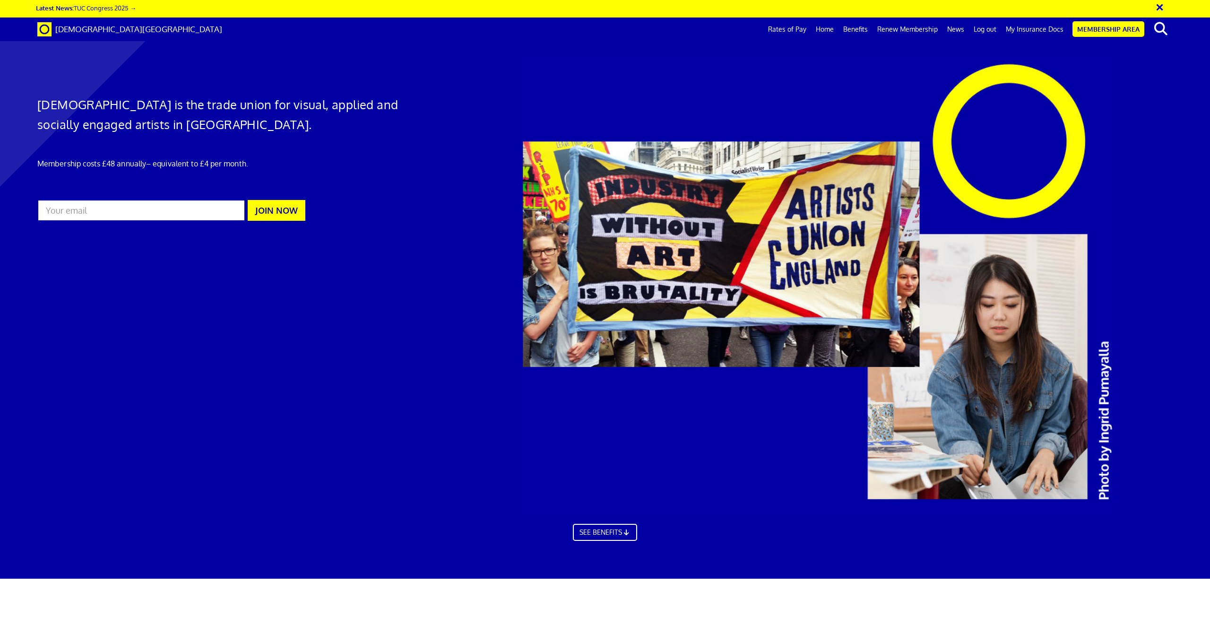
scroll to position [747, 0]
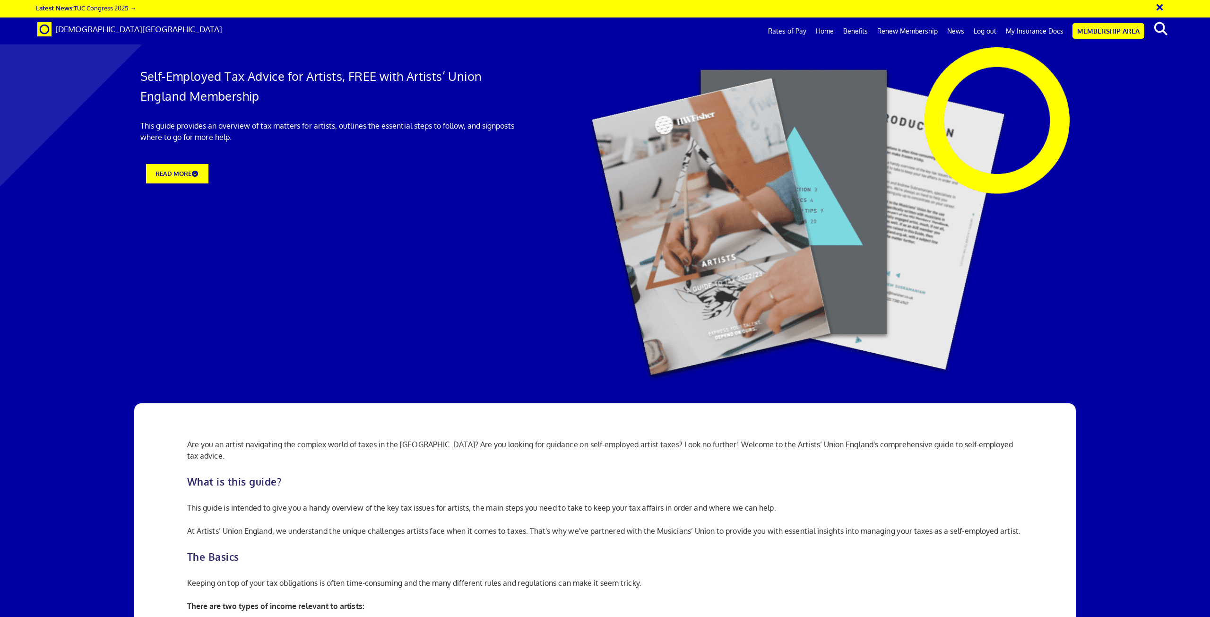
scroll to position [1938, 0]
